Goal: Transaction & Acquisition: Book appointment/travel/reservation

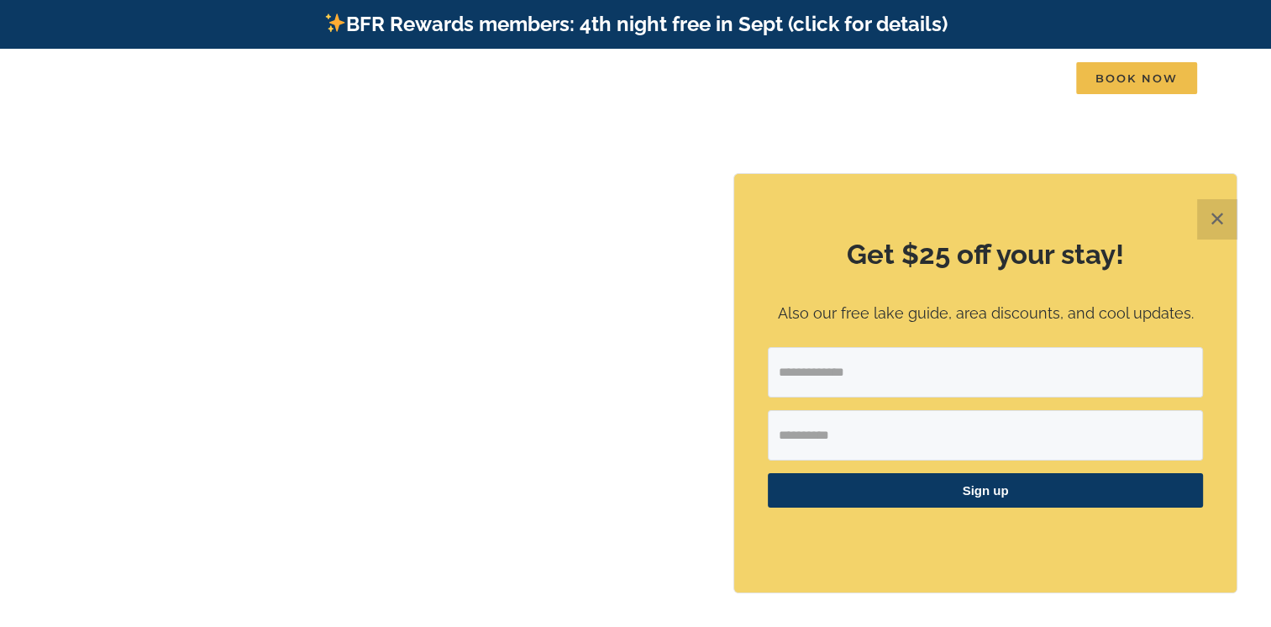
click at [1211, 217] on button "✕" at bounding box center [1217, 219] width 40 height 40
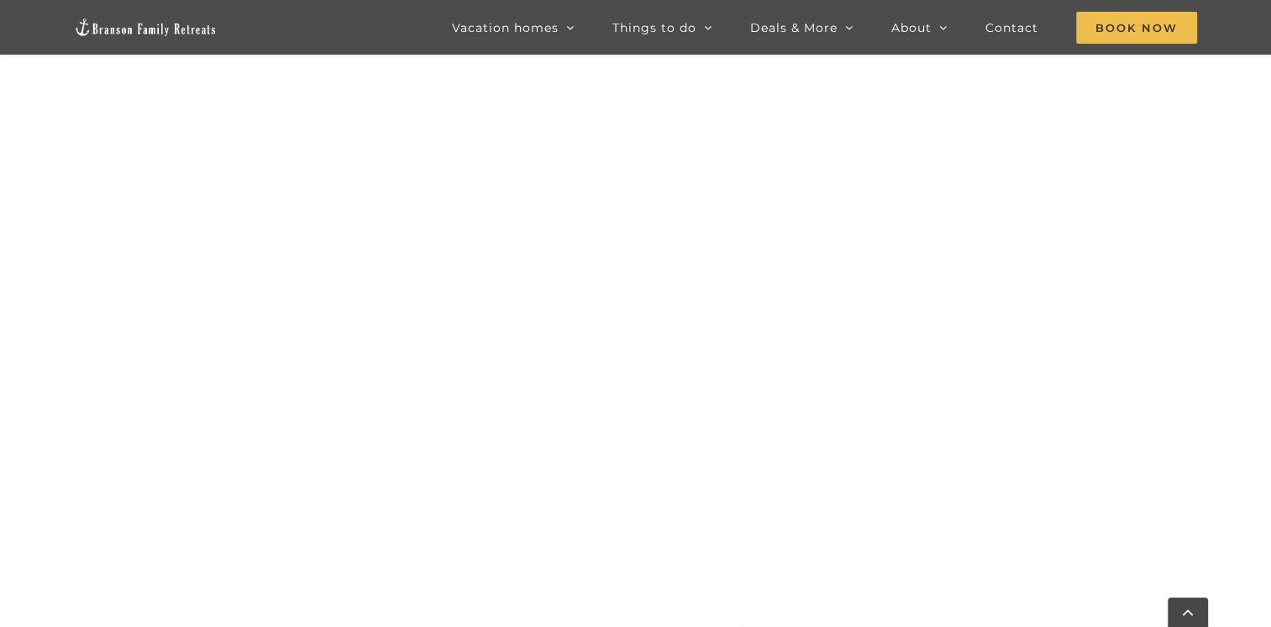
scroll to position [1299, 0]
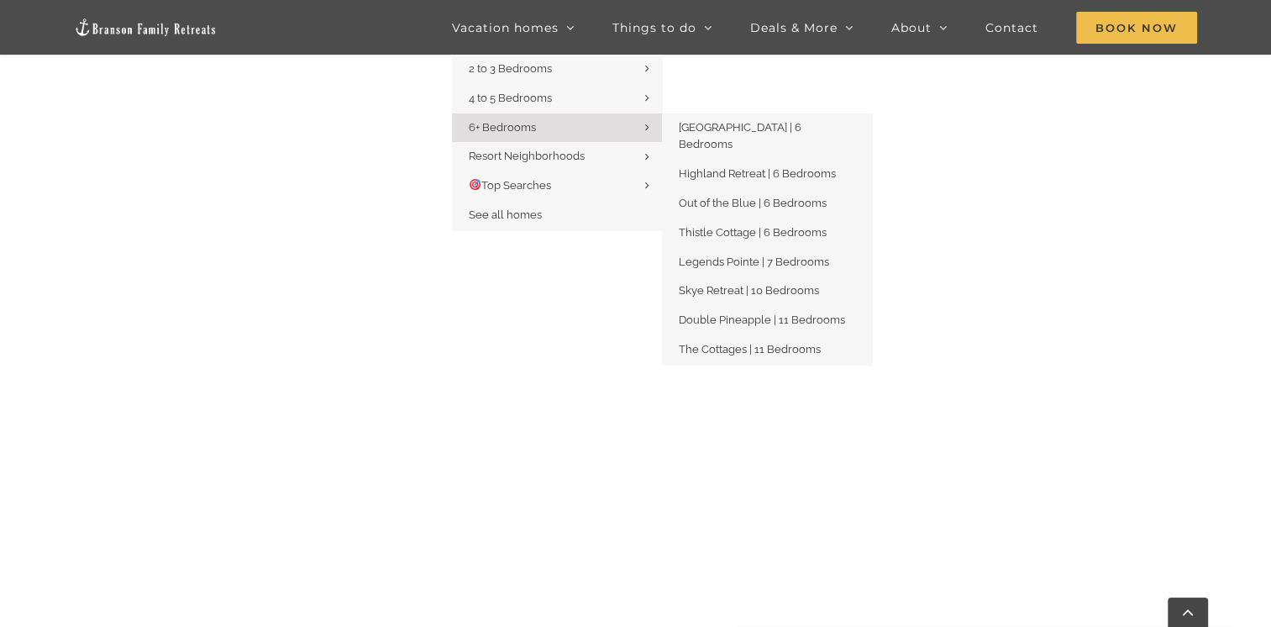
click at [524, 130] on span "6+ Bedrooms" at bounding box center [502, 127] width 67 height 13
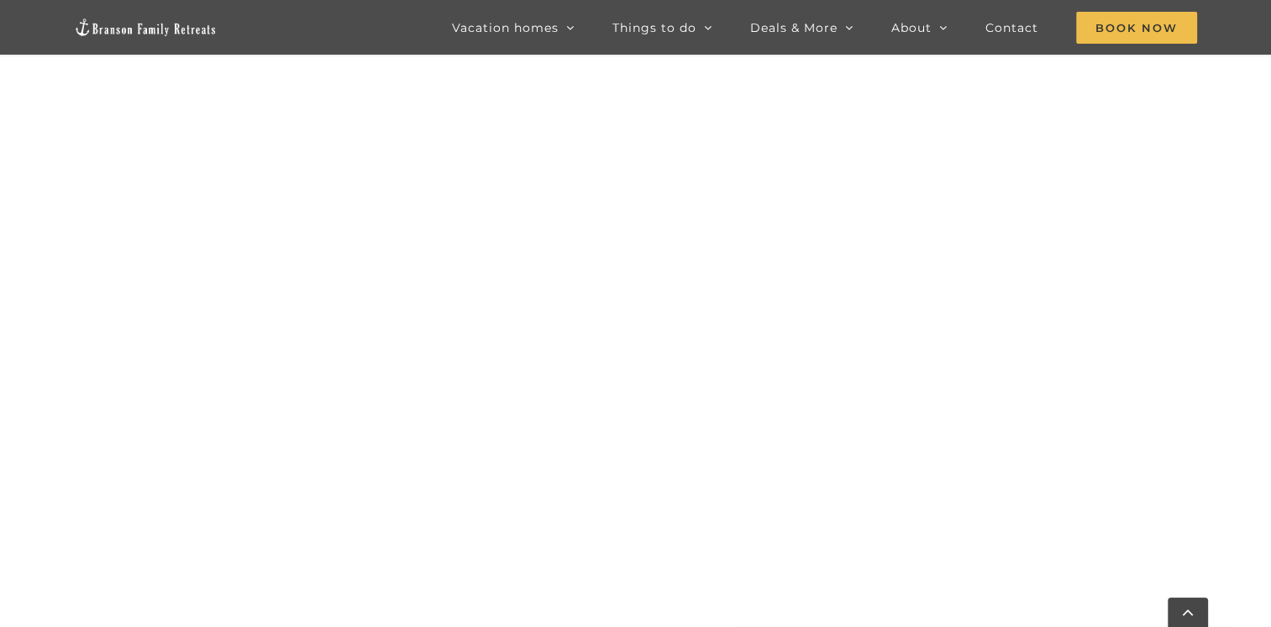
scroll to position [1131, 0]
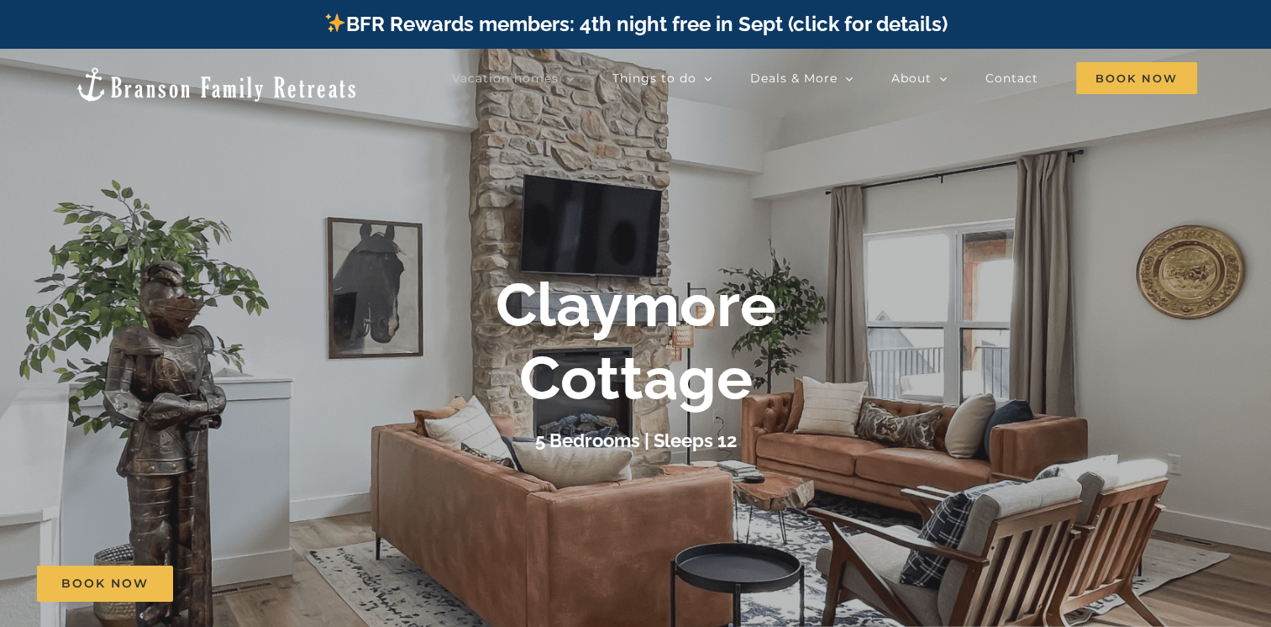
click at [629, 448] on h3 "5 Bedrooms | Sleeps 12" at bounding box center [636, 440] width 202 height 22
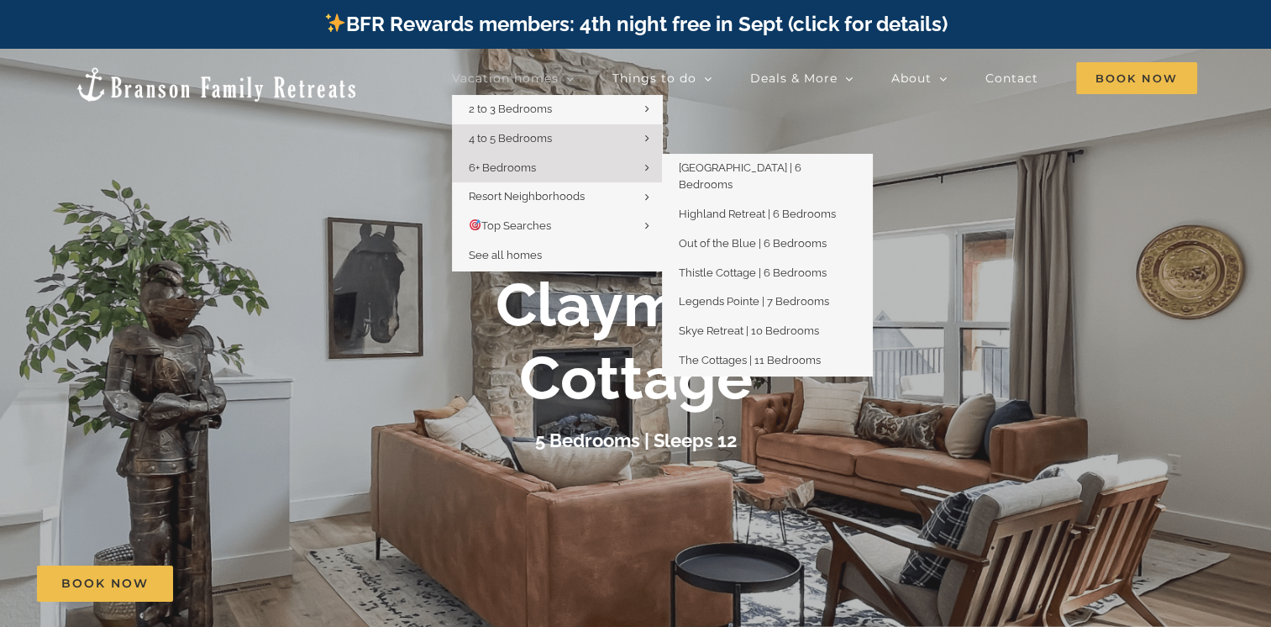
click at [649, 171] on icon "Main Menu" at bounding box center [647, 167] width 4 height 13
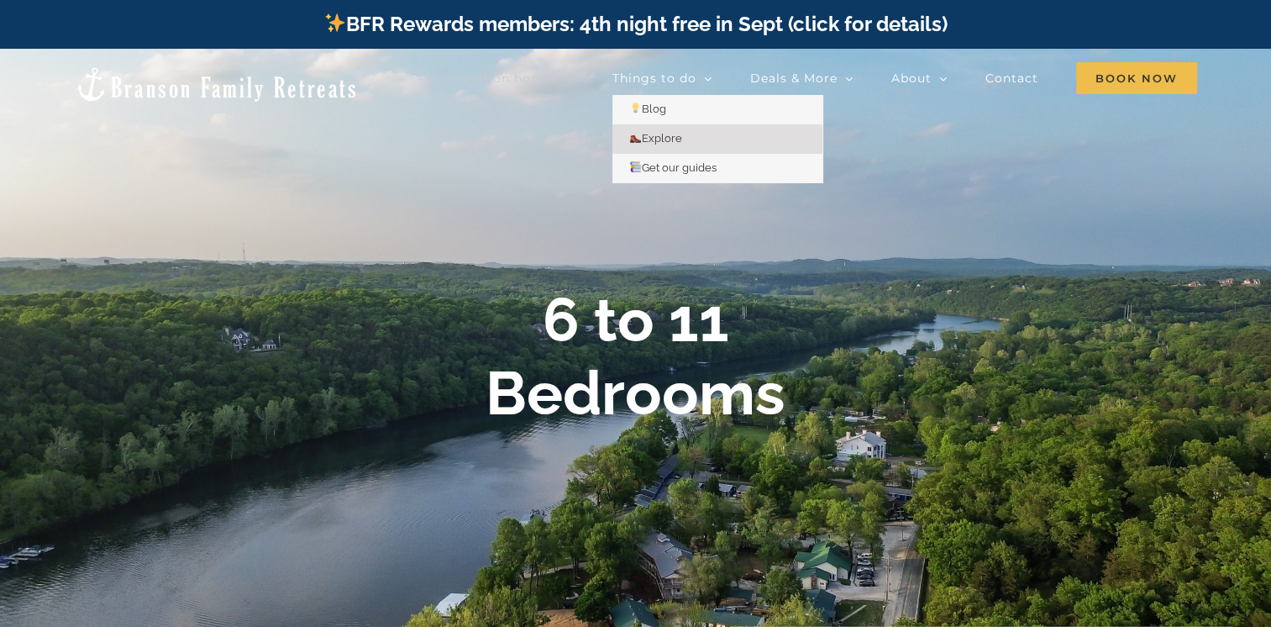
click at [682, 139] on span "Explore" at bounding box center [655, 138] width 53 height 13
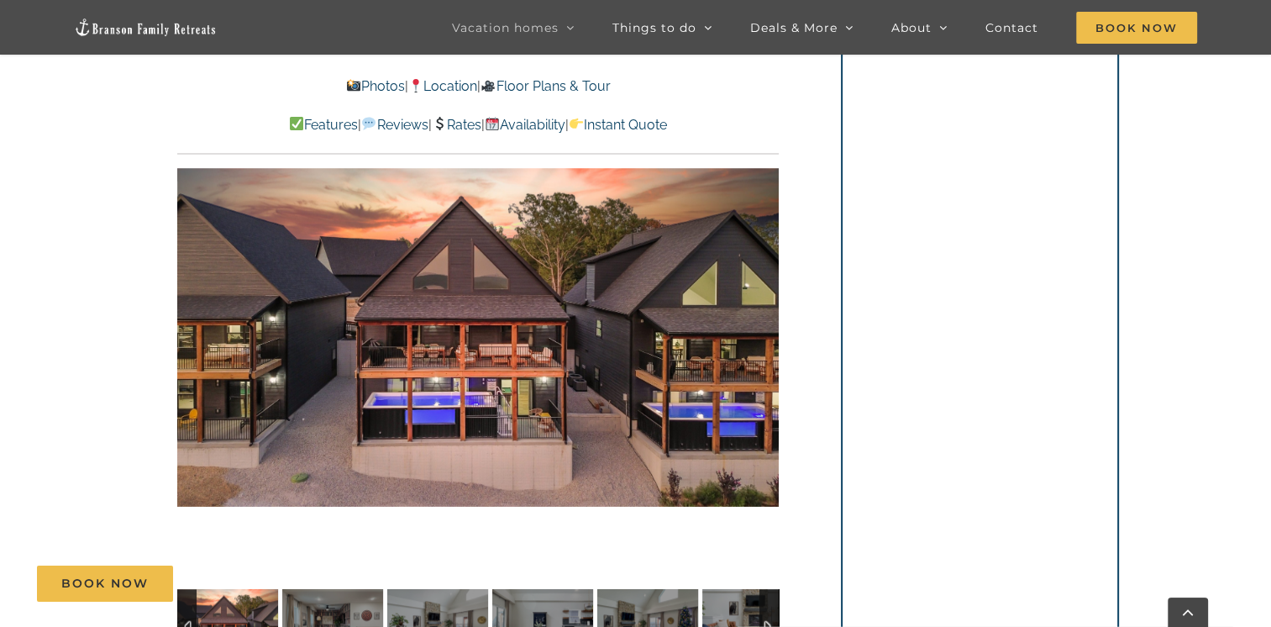
scroll to position [1176, 0]
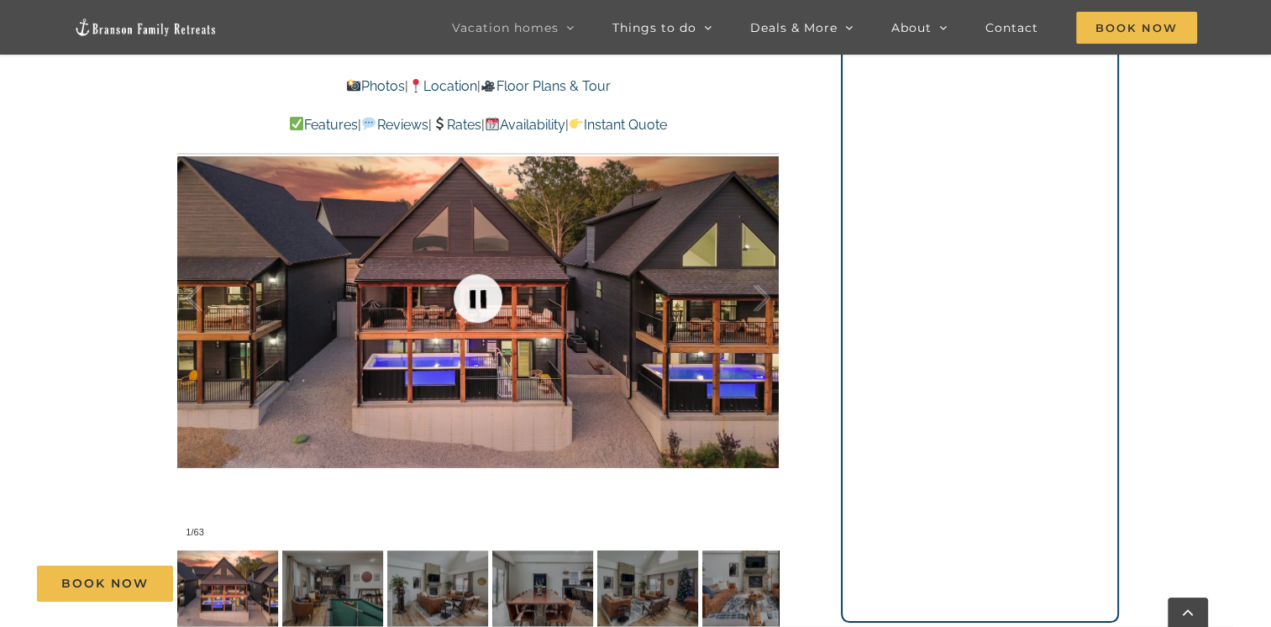
click at [477, 295] on link at bounding box center [477, 298] width 67 height 67
click at [479, 299] on link at bounding box center [477, 298] width 67 height 67
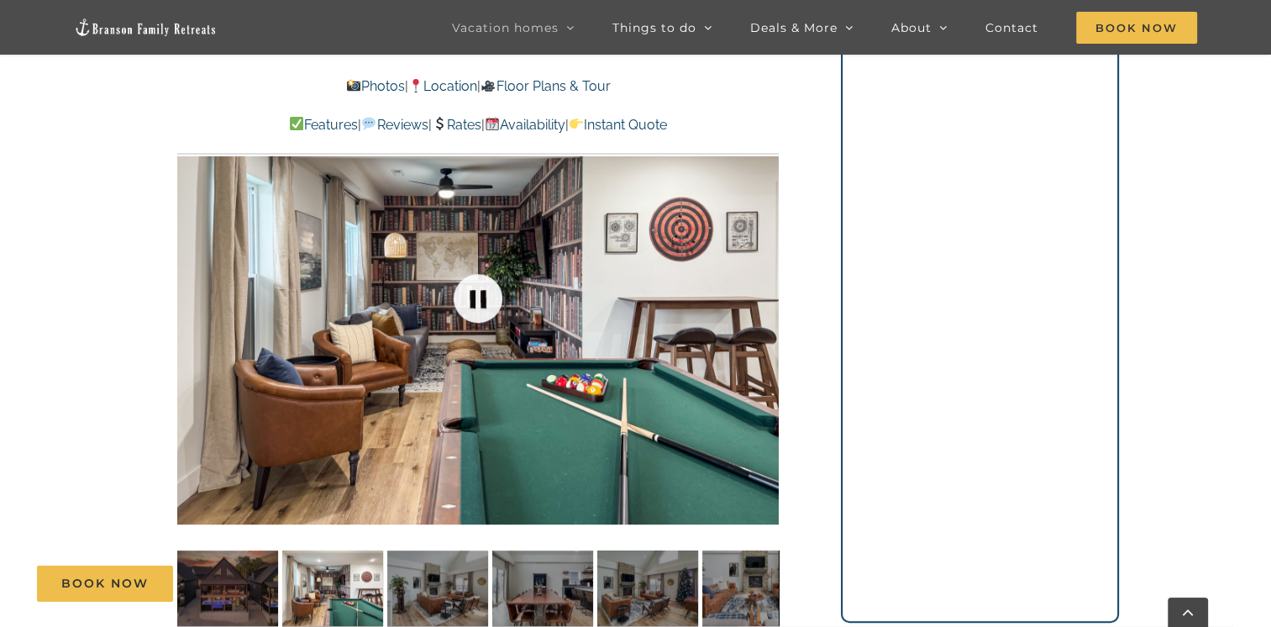
click at [482, 304] on link at bounding box center [477, 298] width 67 height 67
click at [474, 292] on link at bounding box center [477, 298] width 67 height 67
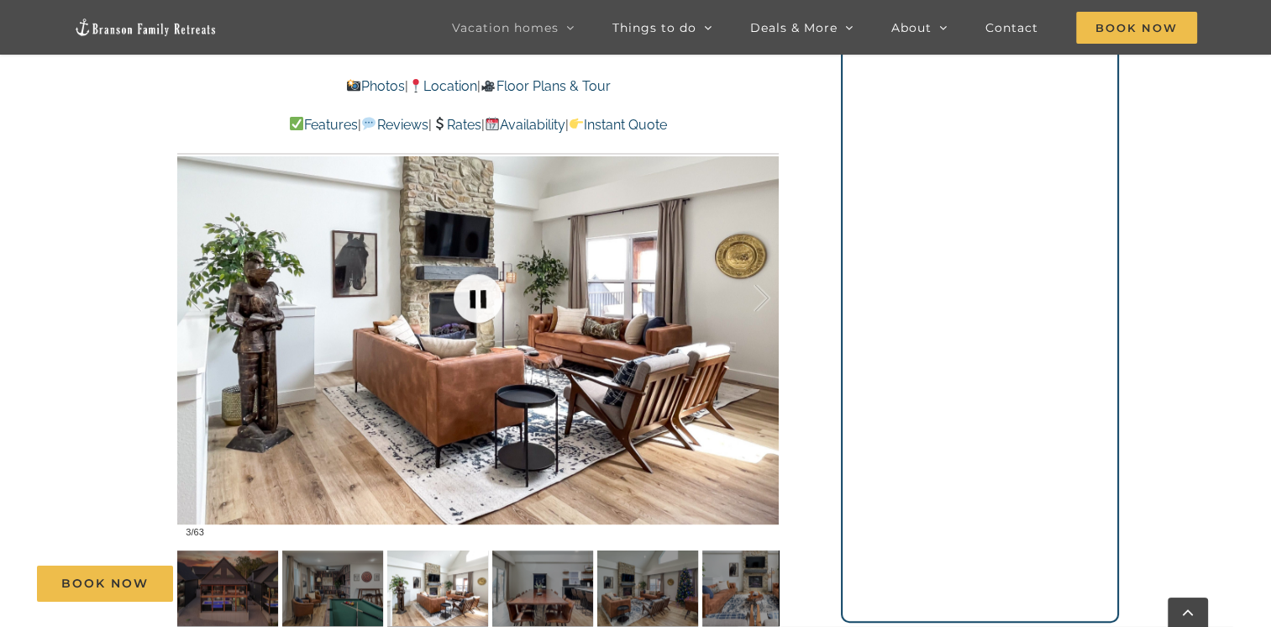
click at [475, 301] on link at bounding box center [477, 298] width 67 height 67
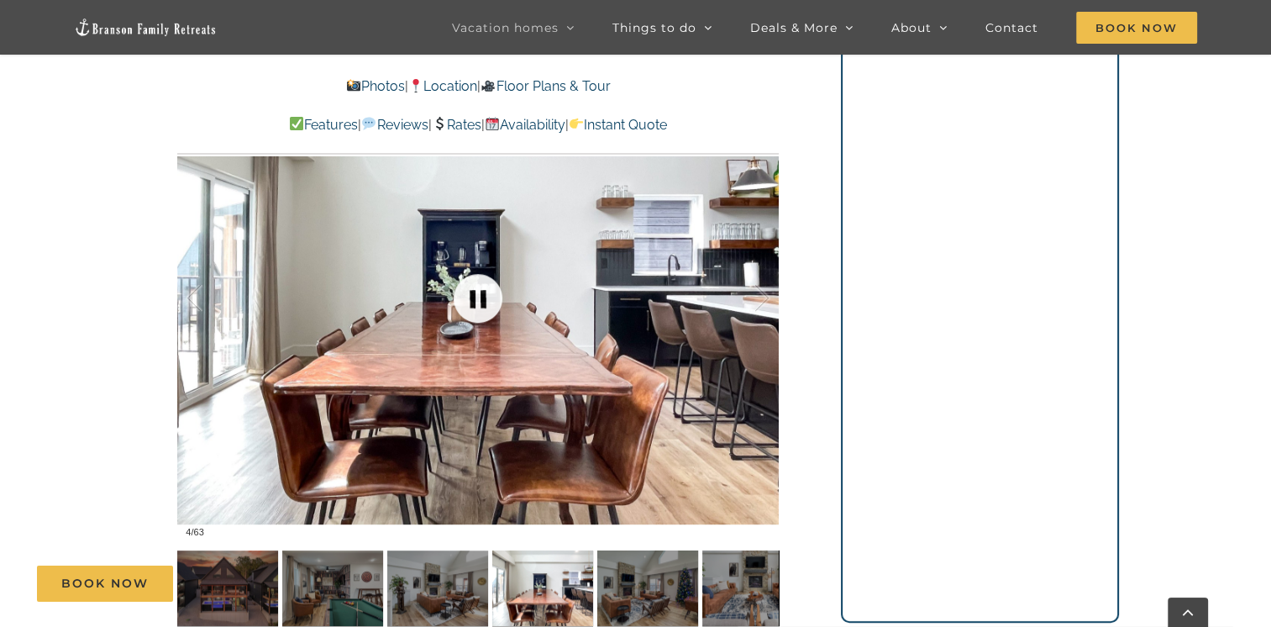
click at [475, 301] on link at bounding box center [477, 298] width 67 height 67
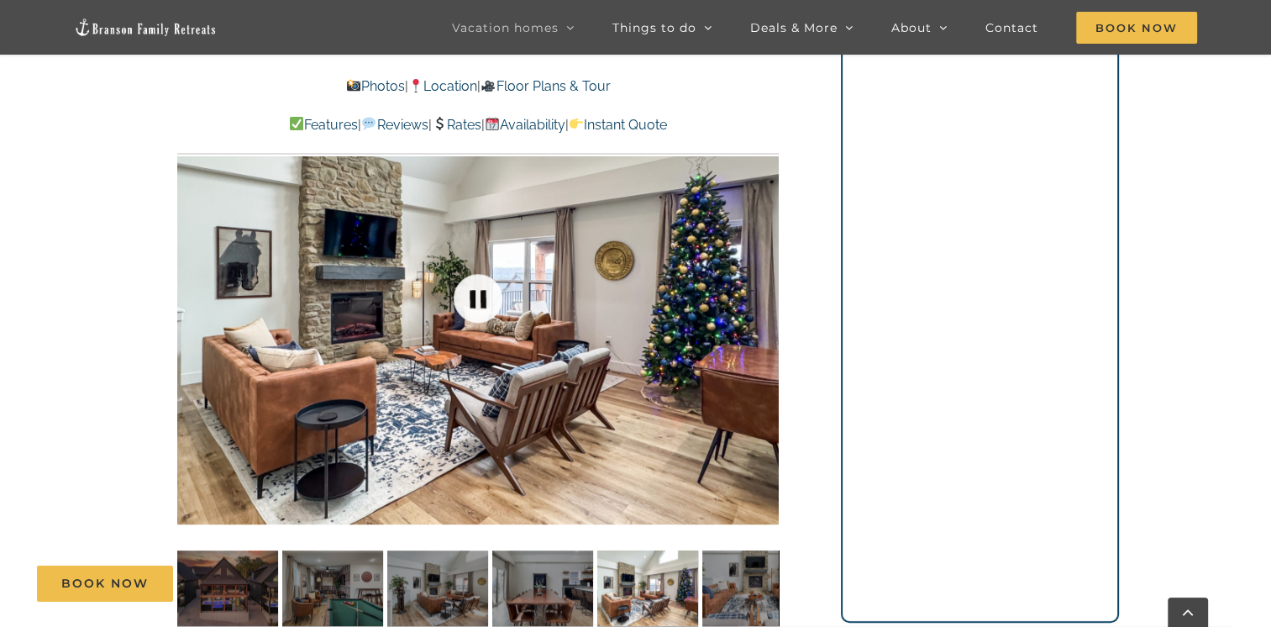
click at [475, 301] on link at bounding box center [477, 298] width 67 height 67
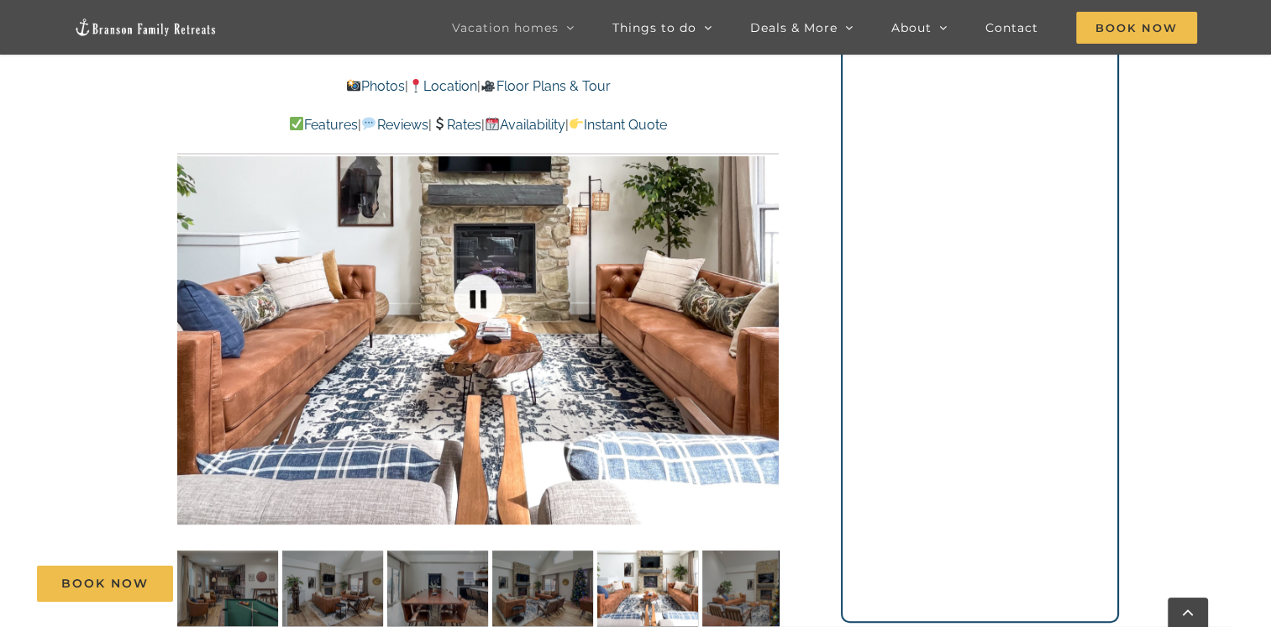
click at [475, 301] on link at bounding box center [477, 298] width 67 height 67
click at [475, 302] on link at bounding box center [477, 298] width 67 height 67
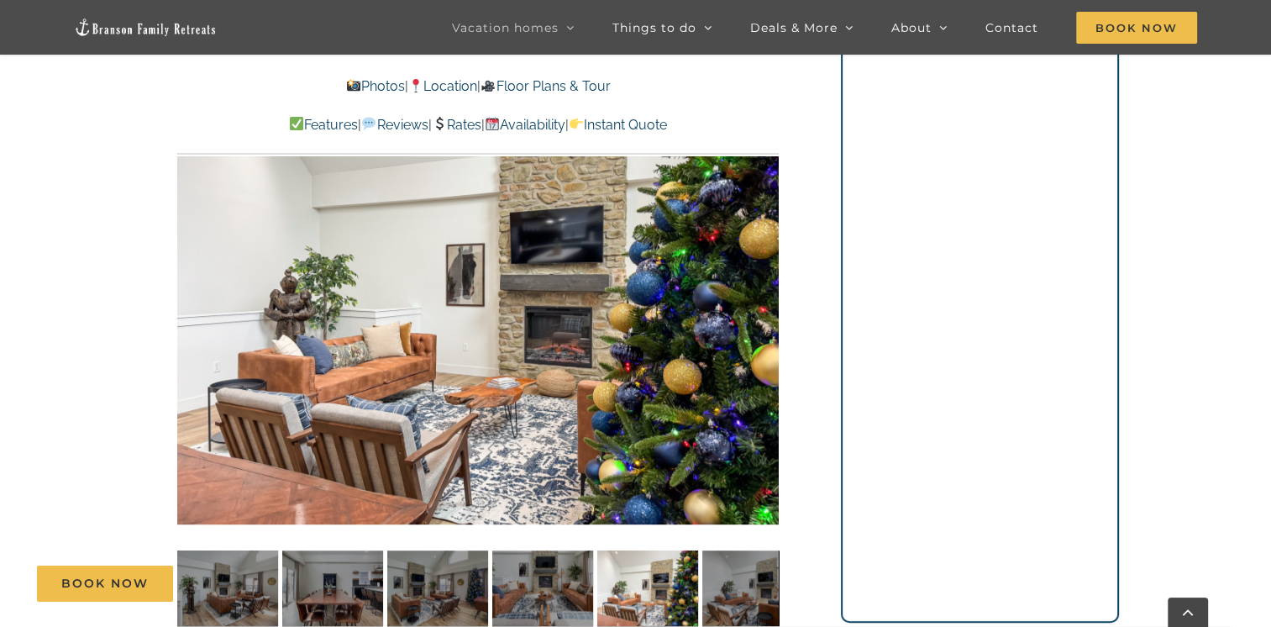
click at [573, 89] on link "Floor Plans & Tour" at bounding box center [545, 86] width 129 height 16
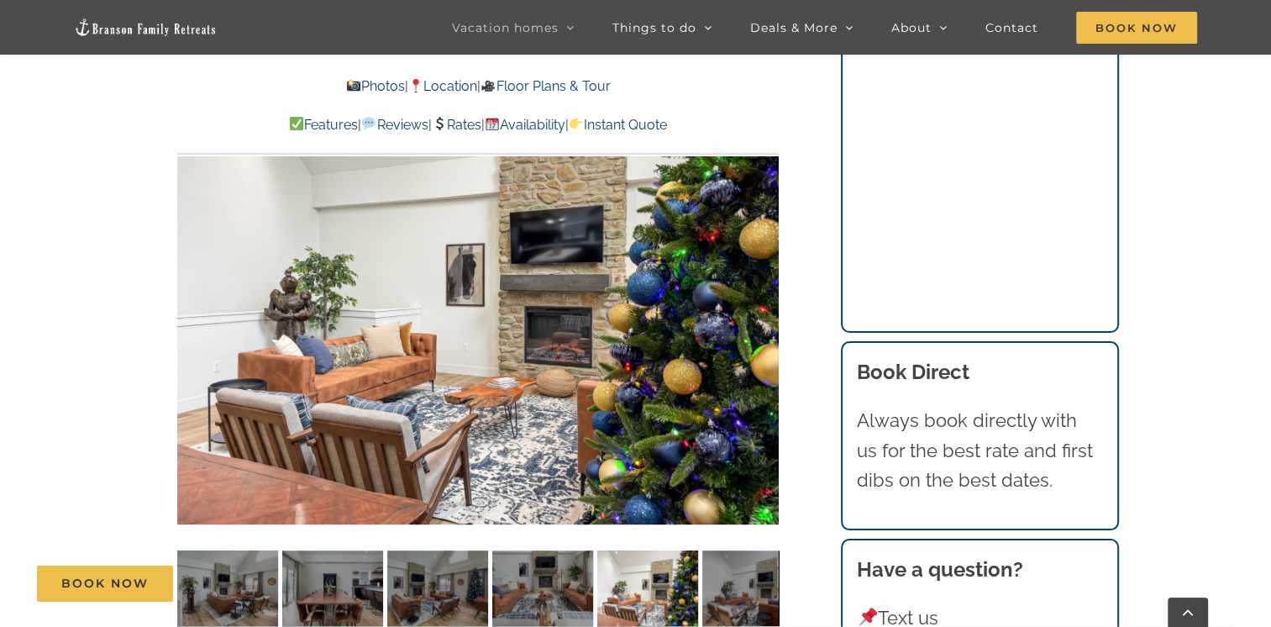
scroll to position [6487, 0]
